Goal: Communication & Community: Answer question/provide support

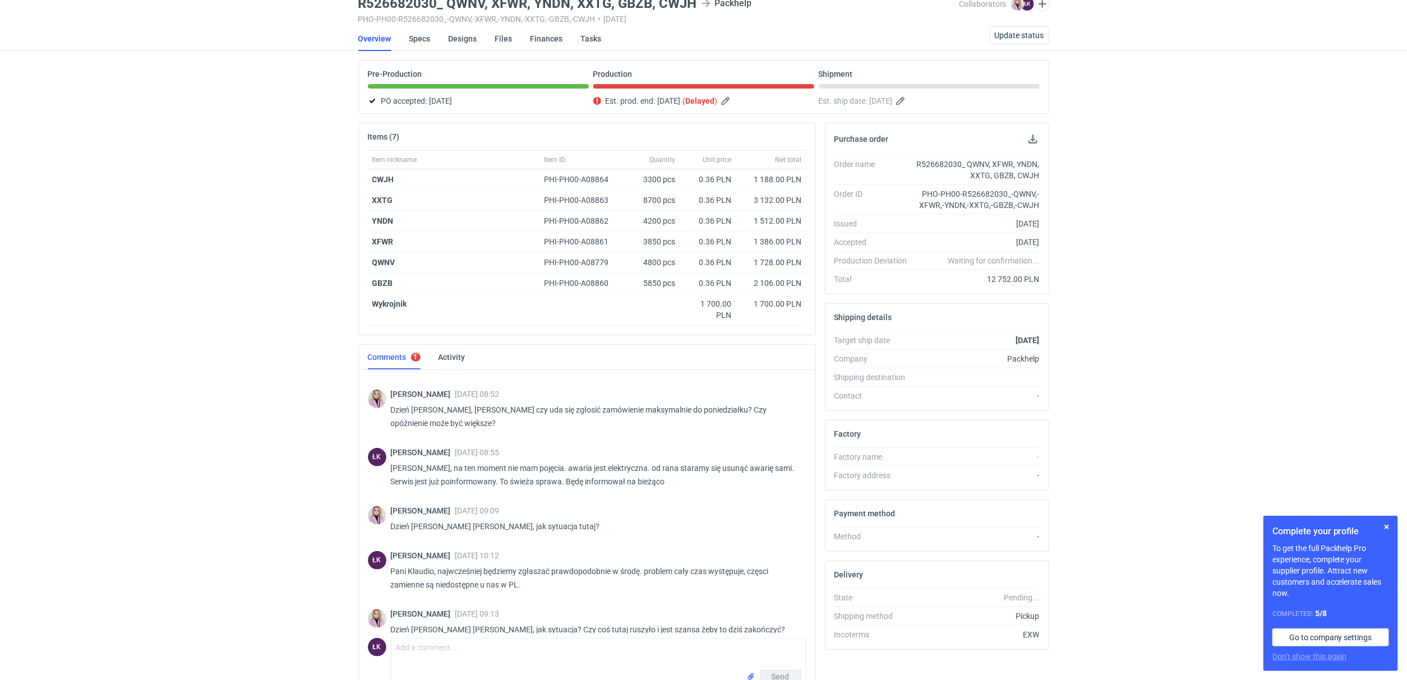
scroll to position [113, 0]
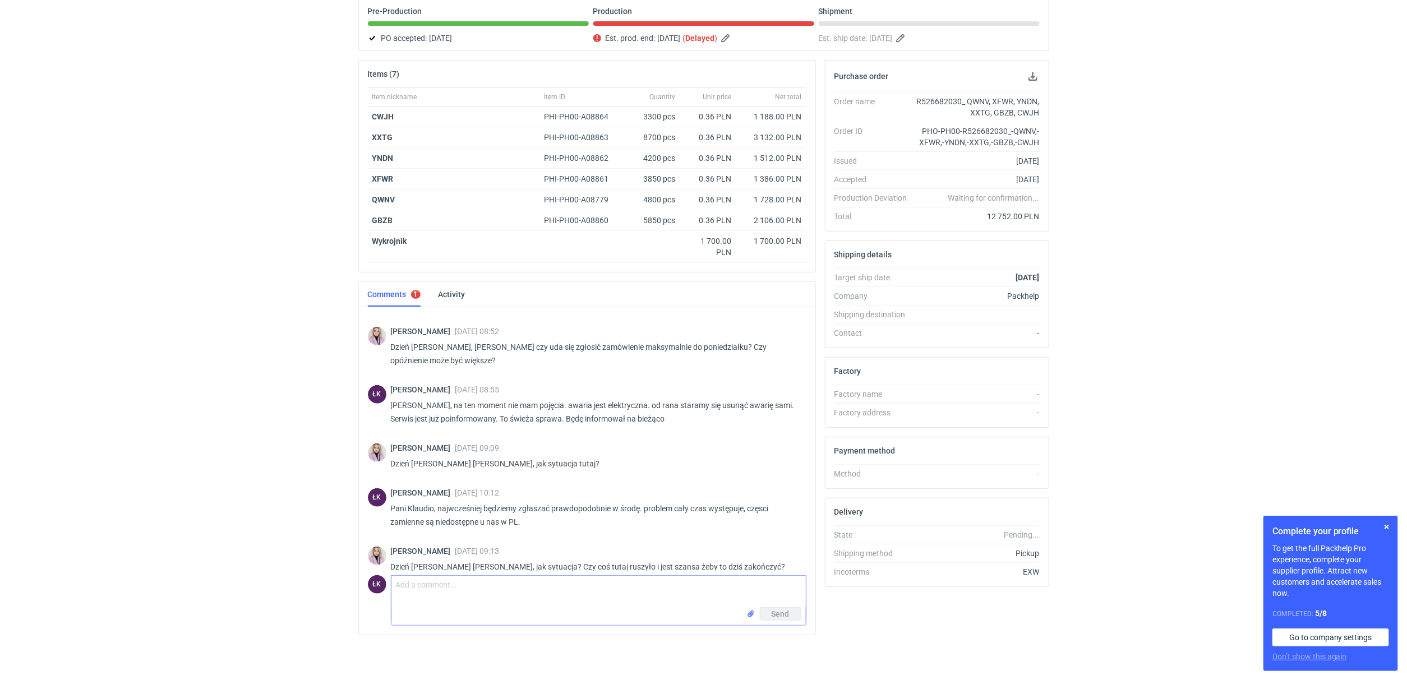
click at [505, 590] on textarea "Comment message" at bounding box center [598, 591] width 414 height 31
click at [393, 588] on textarea "Pani Klaudio, czekamy na część do maszyny, która jedzie do nas z [GEOGRAPHIC_DA…" at bounding box center [598, 591] width 414 height 31
type textarea "Dzień [PERSON_NAME] Pani Klaudio, czekamy na część do maszyny, która jedzie do …"
click at [776, 616] on span "Send" at bounding box center [781, 614] width 18 height 8
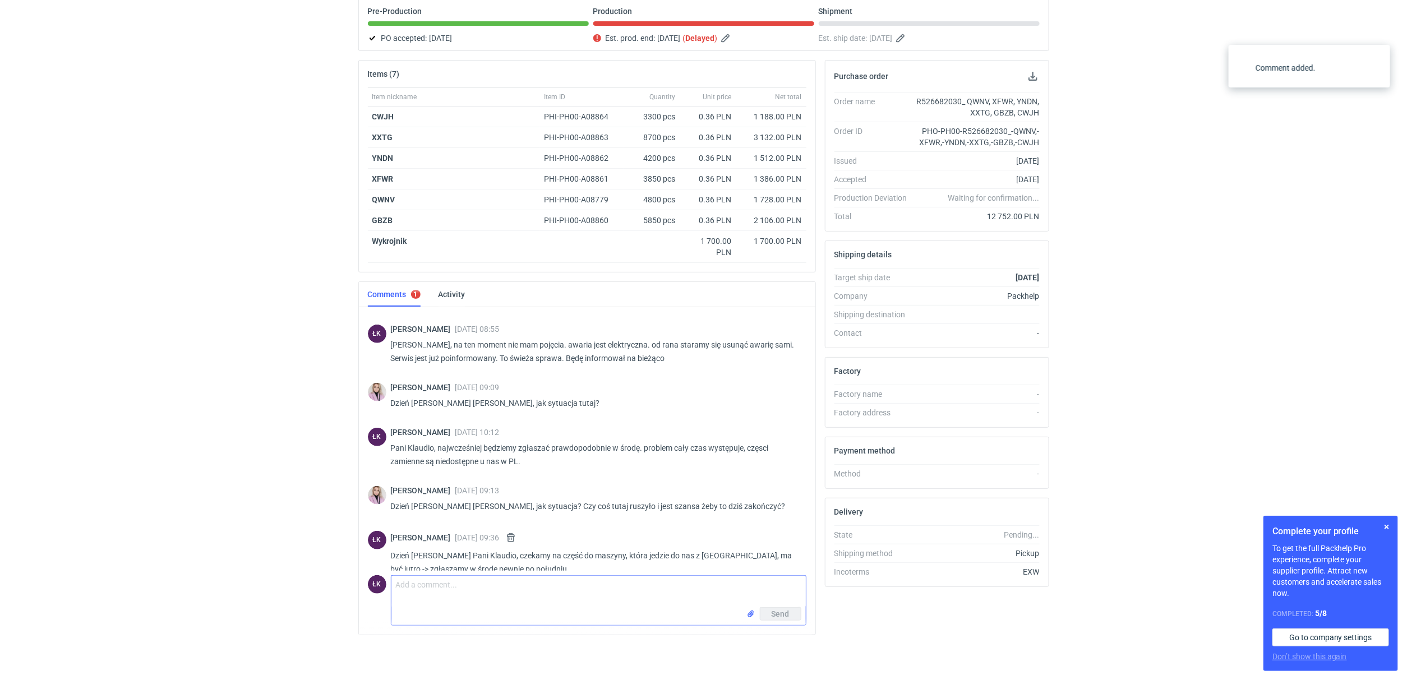
scroll to position [331, 0]
click at [219, 422] on div "RFQs Specs Designs Items Orders Customers Tools Analytics 13 1 [PERSON_NAME] Ko…" at bounding box center [703, 229] width 1407 height 680
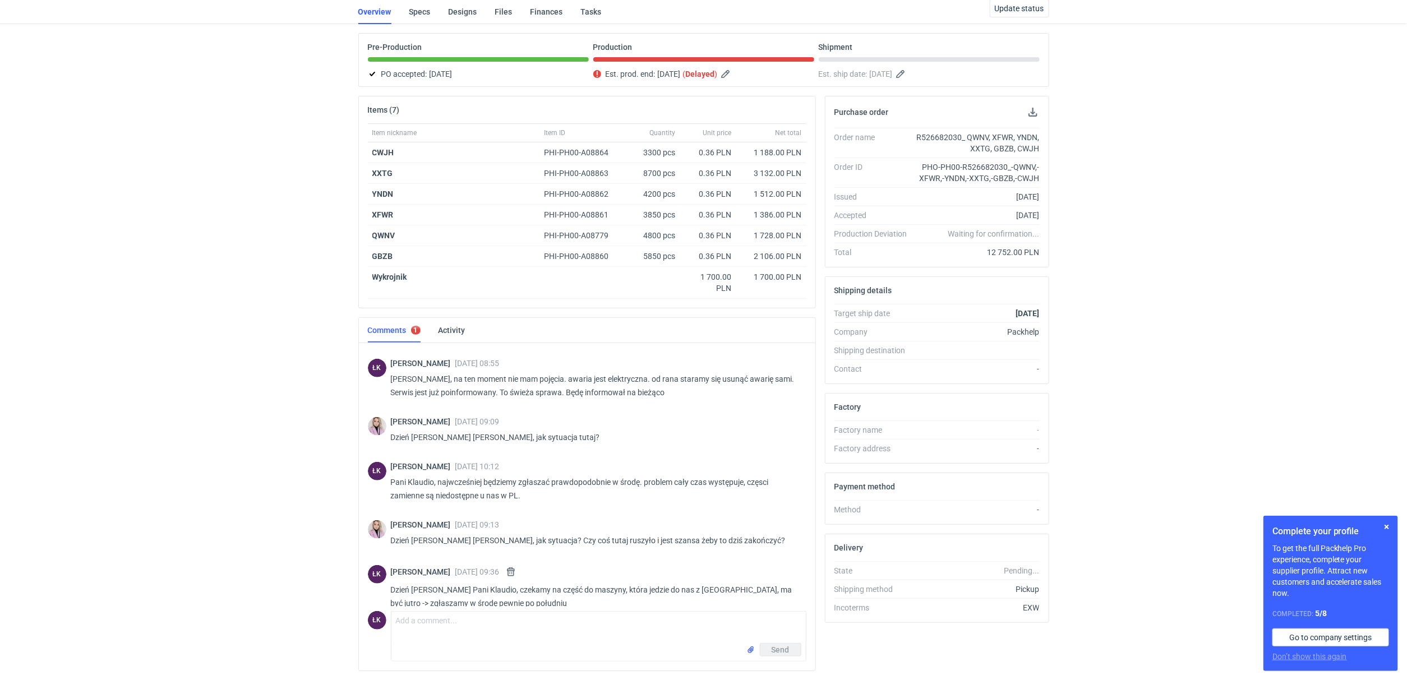
scroll to position [113, 0]
